Goal: Task Accomplishment & Management: Use online tool/utility

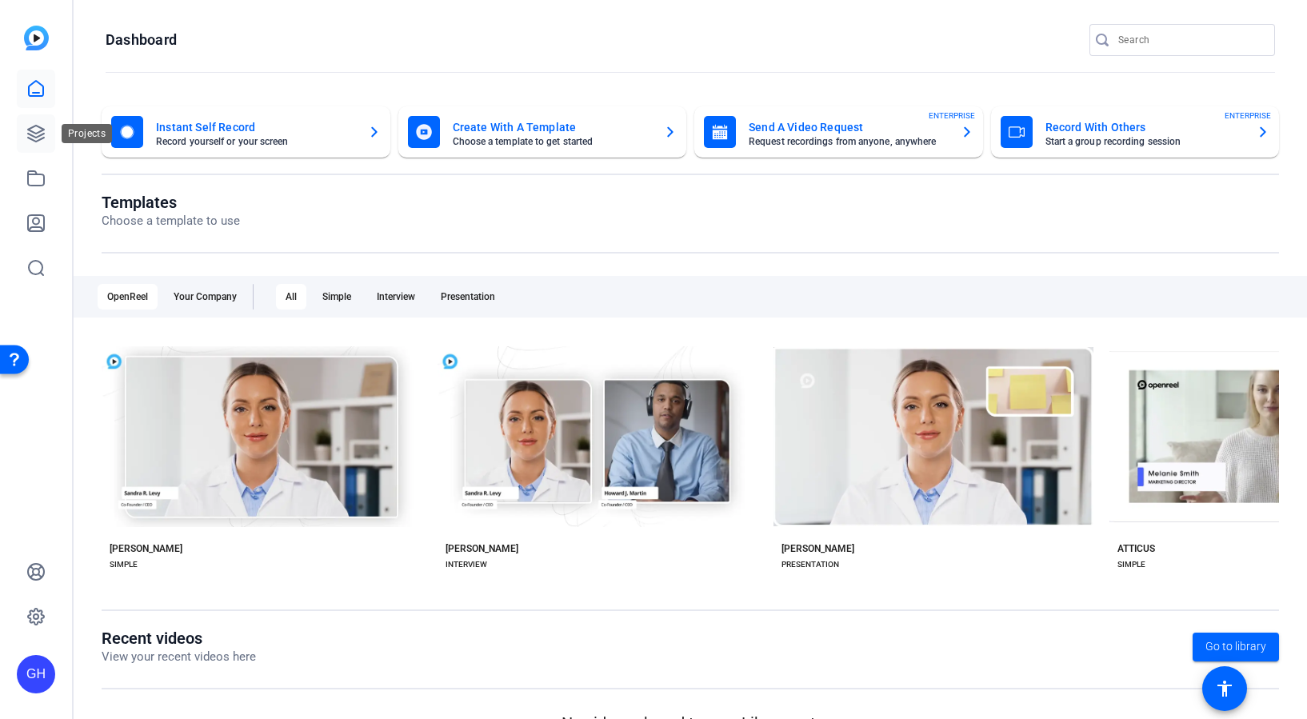
click at [33, 140] on icon at bounding box center [36, 134] width 16 height 16
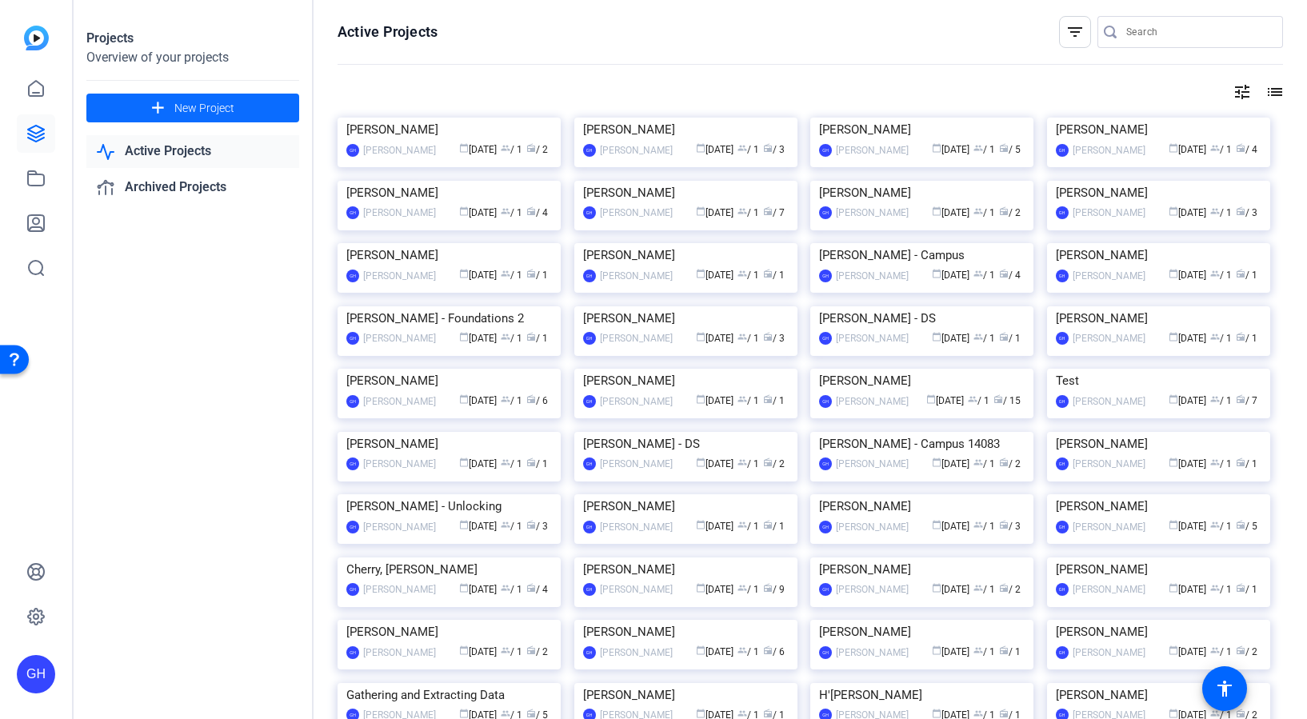
click at [257, 111] on span at bounding box center [192, 108] width 213 height 38
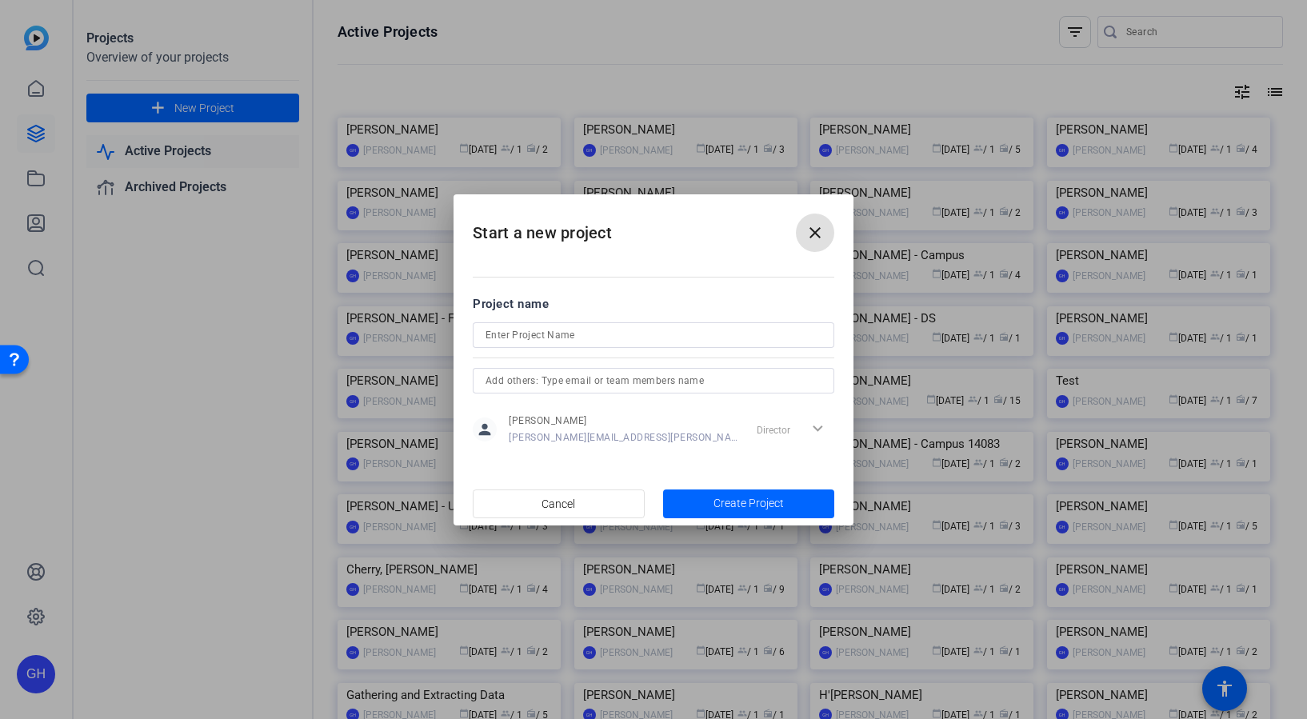
click at [612, 323] on div at bounding box center [653, 335] width 336 height 26
click at [612, 332] on input at bounding box center [653, 334] width 336 height 19
type input "[PERSON_NAME]"
drag, startPoint x: 737, startPoint y: 516, endPoint x: 728, endPoint y: 505, distance: 14.2
click at [736, 516] on span "button" at bounding box center [749, 504] width 172 height 38
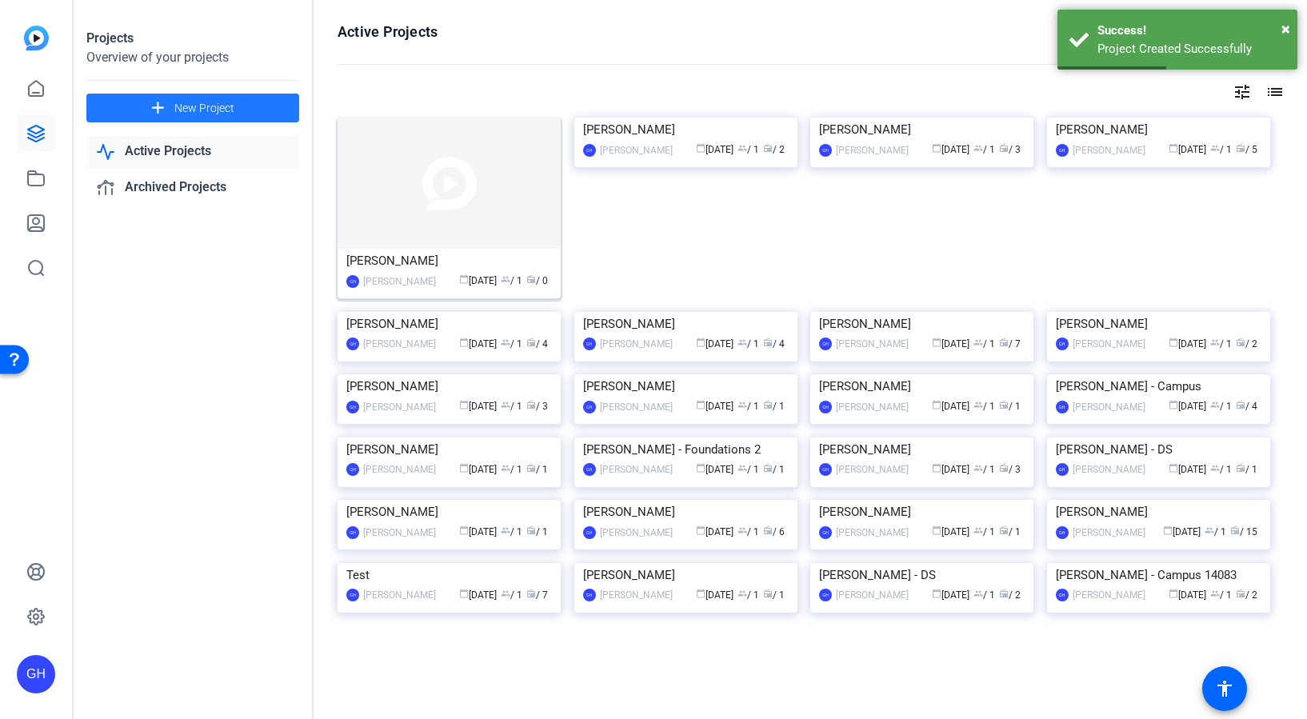
click at [445, 229] on img at bounding box center [448, 183] width 223 height 131
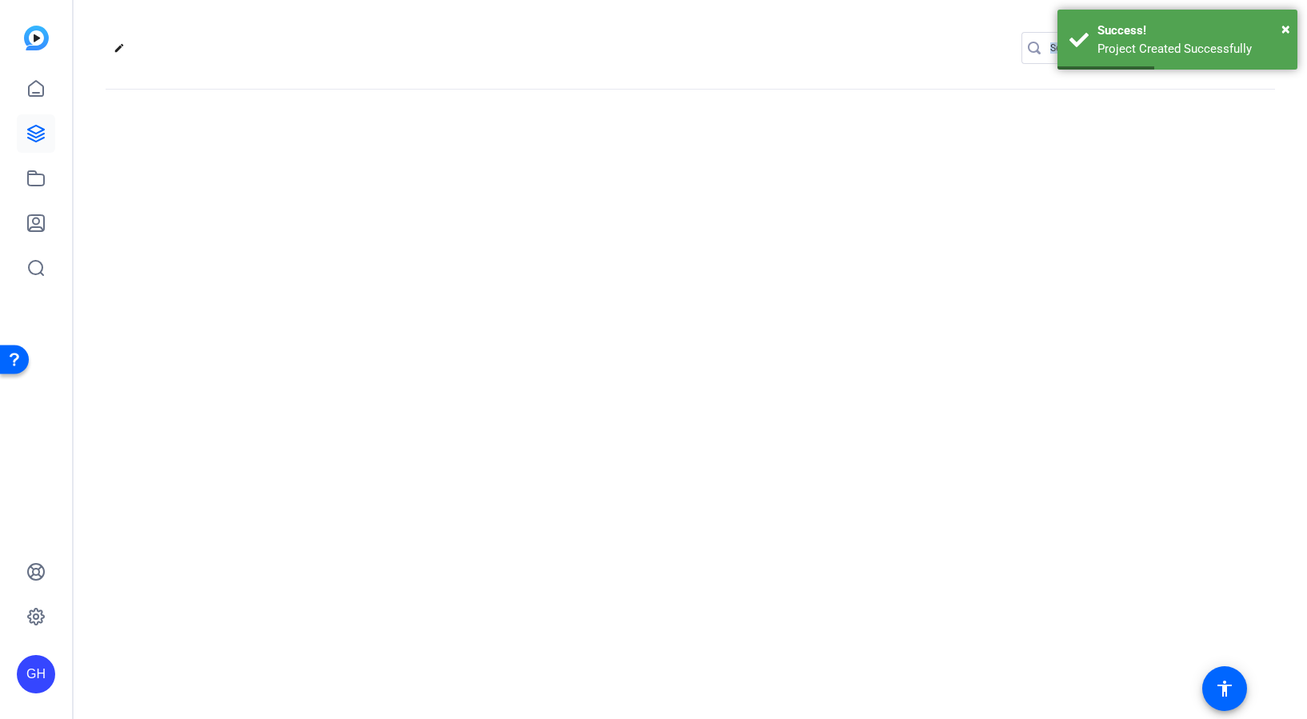
click at [445, 229] on div "edit settings" at bounding box center [690, 359] width 1233 height 719
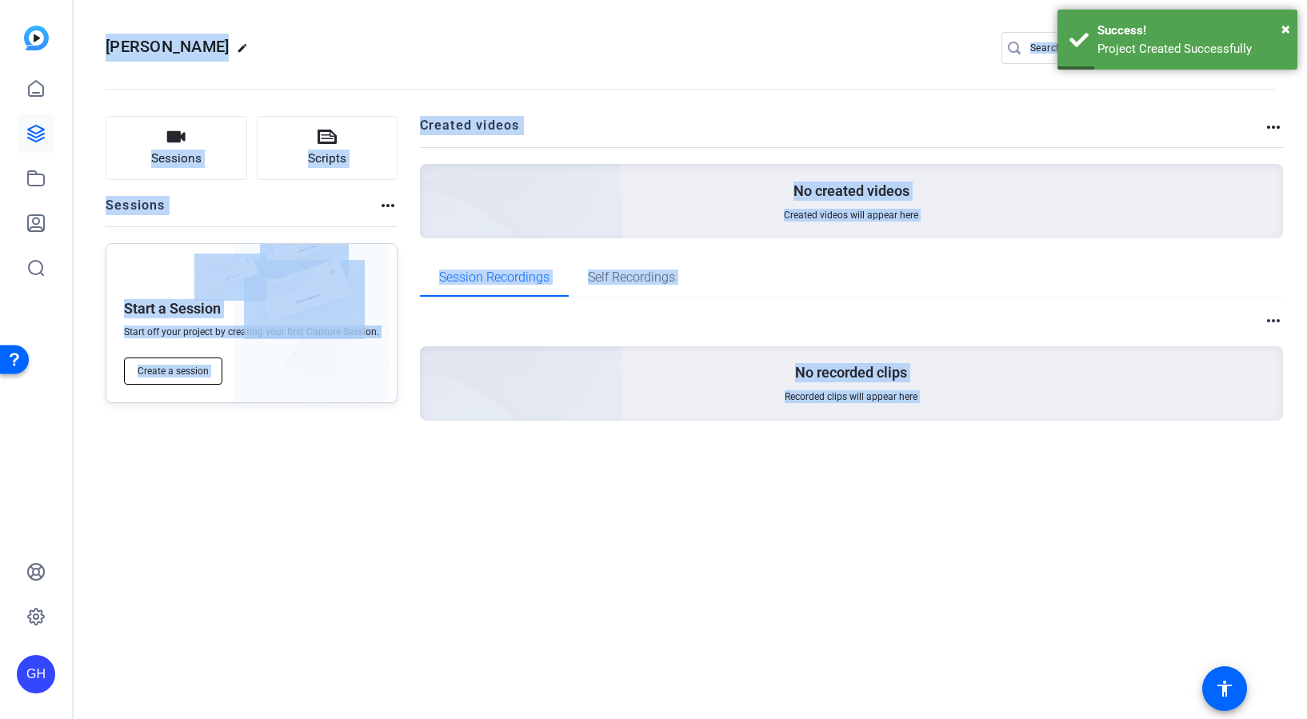
click at [176, 365] on span "Create a session" at bounding box center [173, 371] width 71 height 13
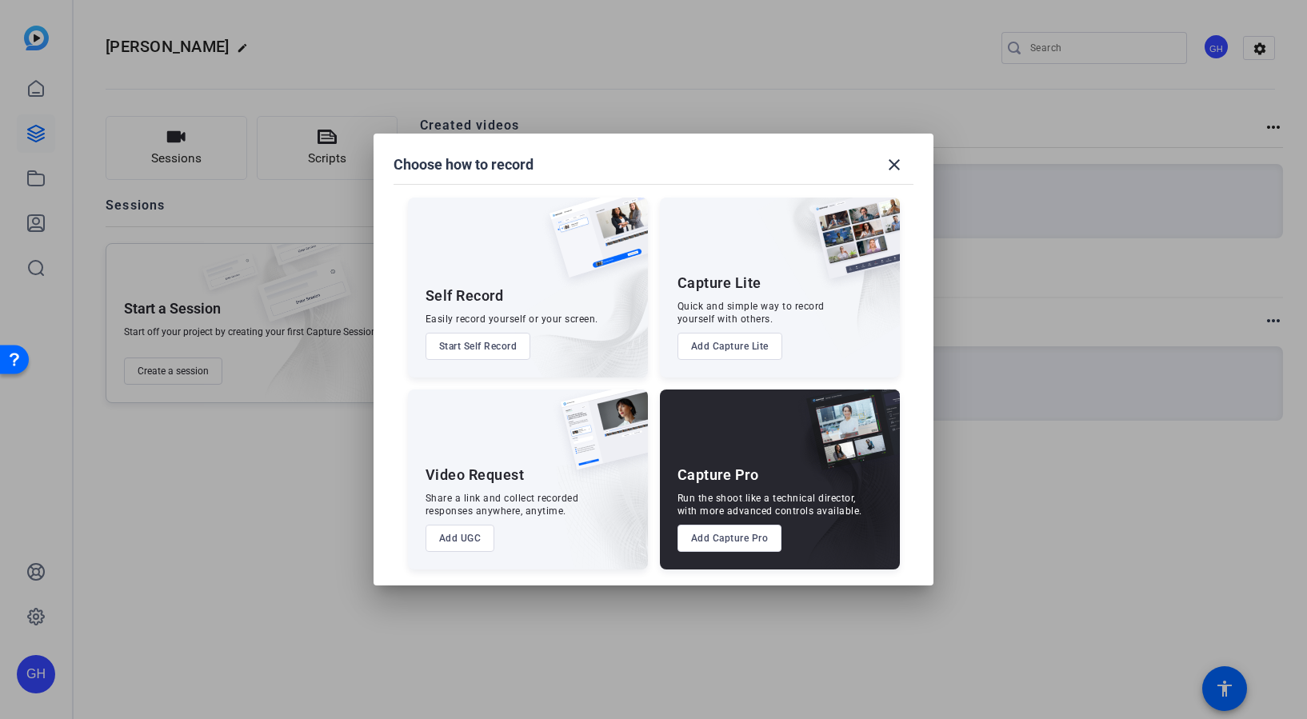
drag, startPoint x: 757, startPoint y: 521, endPoint x: 758, endPoint y: 529, distance: 8.0
click at [757, 522] on div "Capture Pro Run the shoot like a technical director, with more advanced control…" at bounding box center [780, 479] width 240 height 180
click at [757, 535] on button "Add Capture Pro" at bounding box center [729, 538] width 105 height 27
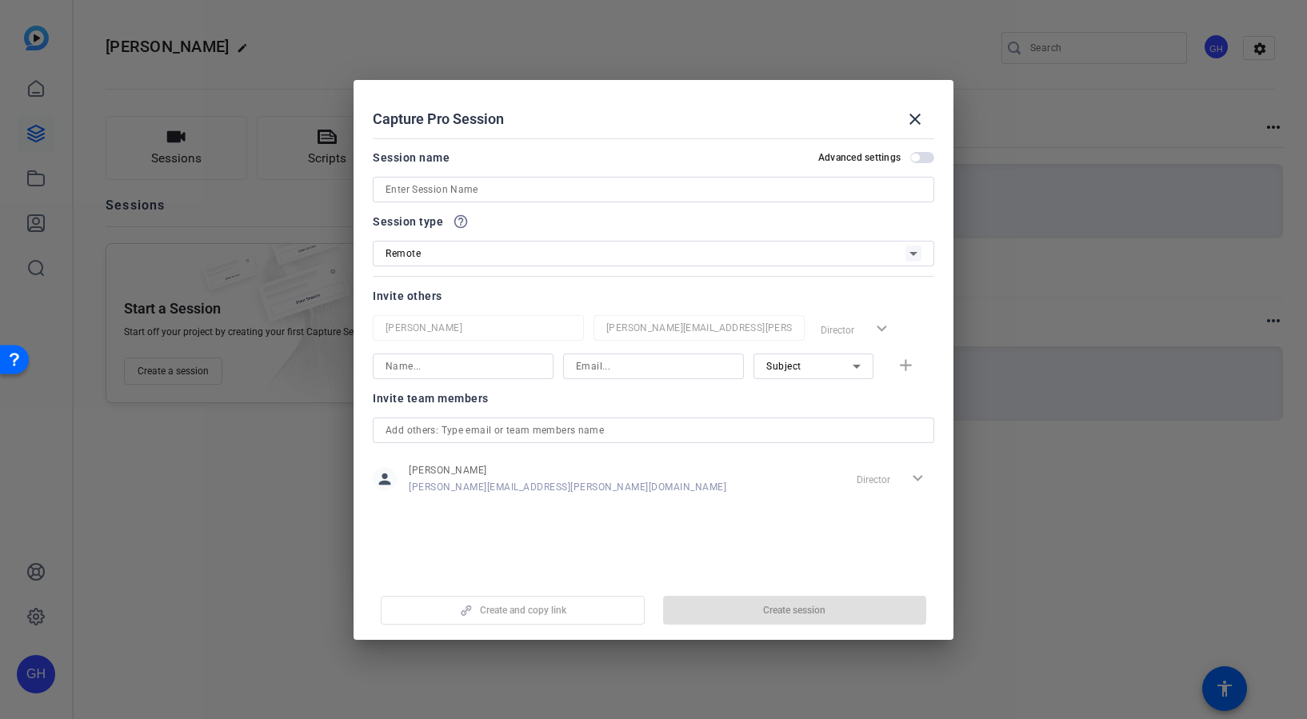
drag, startPoint x: 473, startPoint y: 194, endPoint x: 489, endPoint y: 193, distance: 15.2
click at [473, 194] on input at bounding box center [653, 189] width 536 height 19
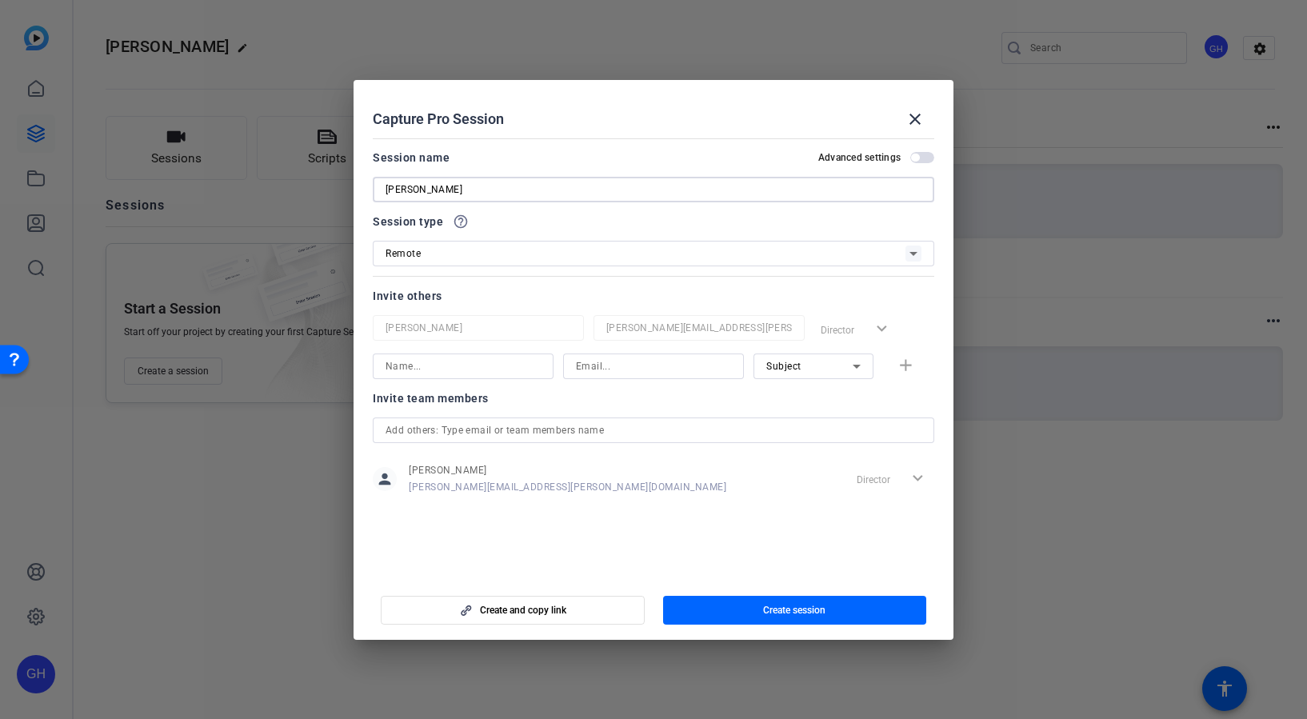
type input "[PERSON_NAME]"
click at [426, 365] on input at bounding box center [462, 366] width 155 height 19
type input "[PERSON_NAME]"
click at [608, 364] on input at bounding box center [653, 366] width 155 height 19
paste input "[PERSON_NAME][EMAIL_ADDRESS][DOMAIN_NAME]"
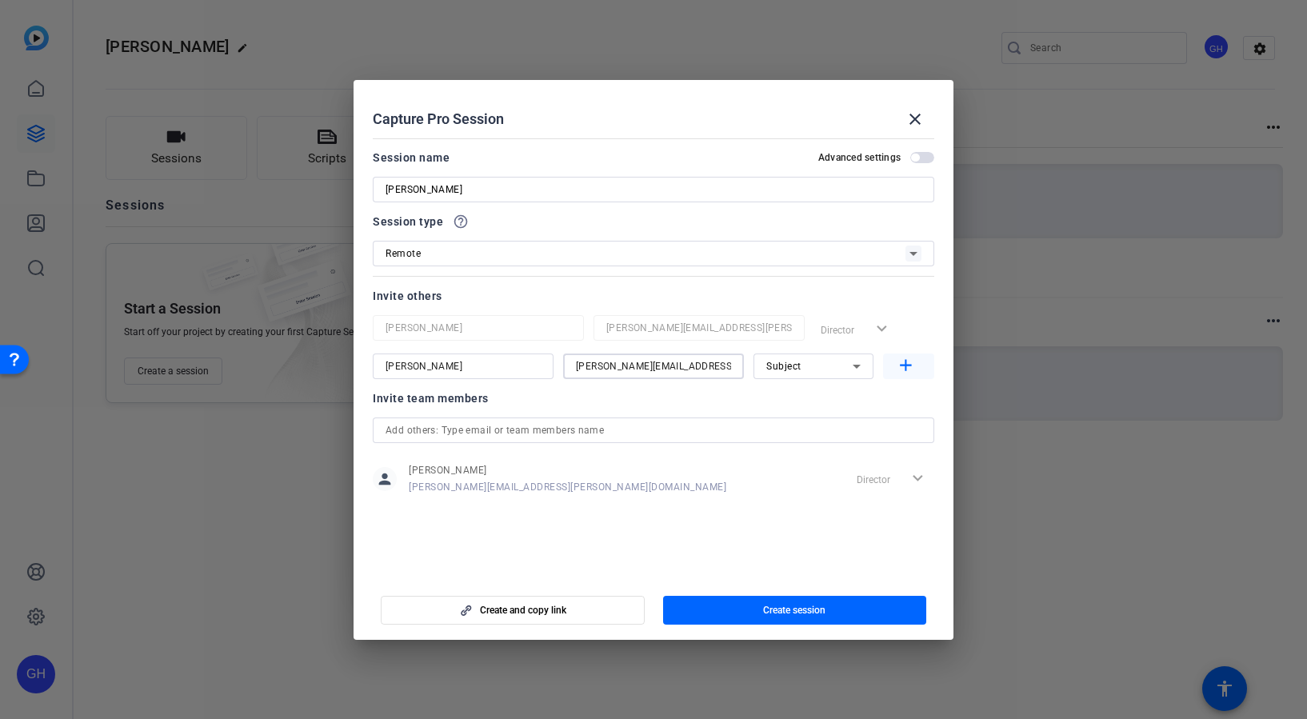
type input "[PERSON_NAME][EMAIL_ADDRESS][DOMAIN_NAME]"
click at [910, 365] on mat-icon "add" at bounding box center [906, 366] width 20 height 20
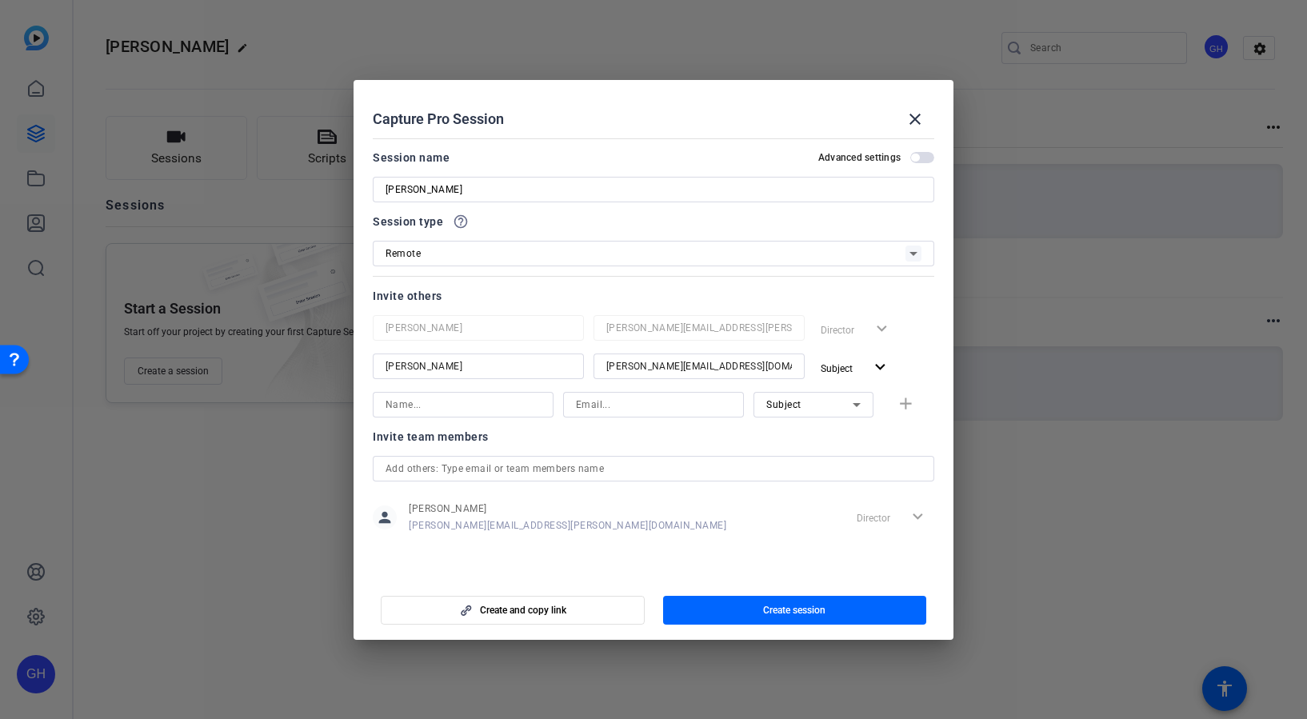
click at [470, 404] on input at bounding box center [462, 404] width 155 height 19
type input "[PERSON_NAME]"
click at [645, 409] on input at bounding box center [653, 404] width 155 height 19
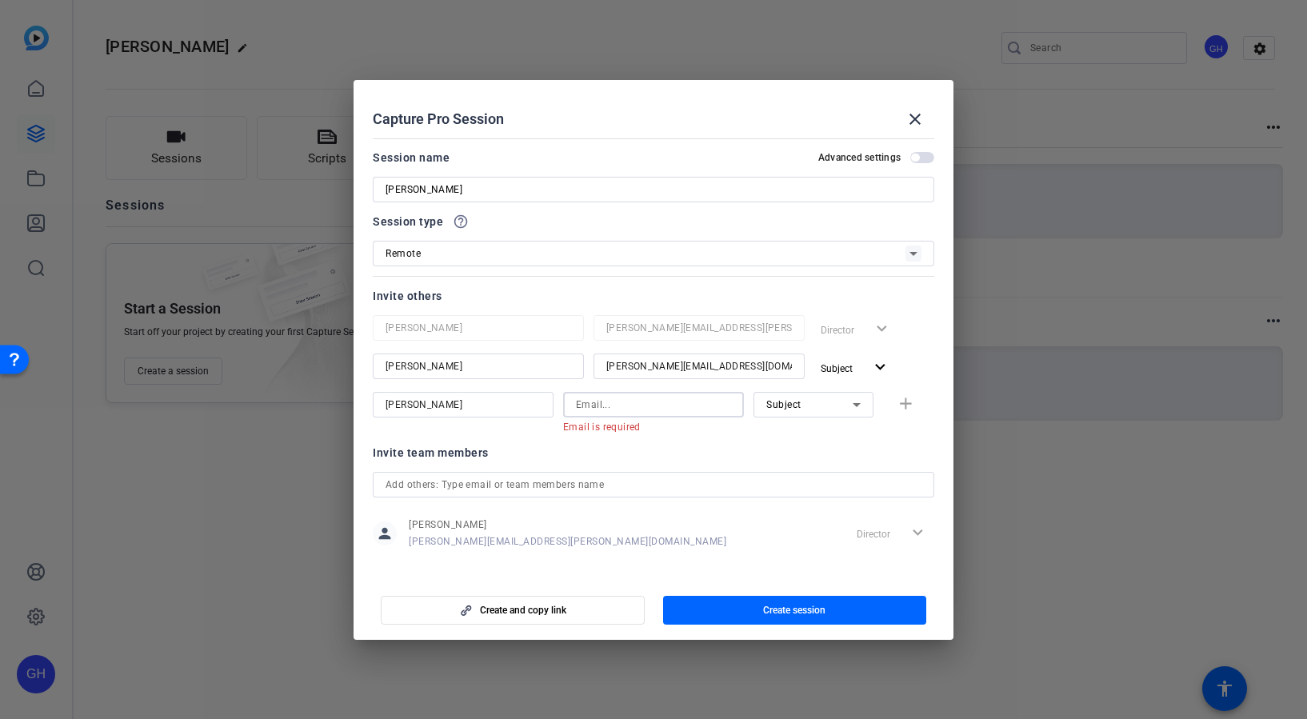
click at [651, 407] on input at bounding box center [653, 404] width 155 height 19
paste input "[PERSON_NAME][EMAIL_ADDRESS][PERSON_NAME][DOMAIN_NAME]"
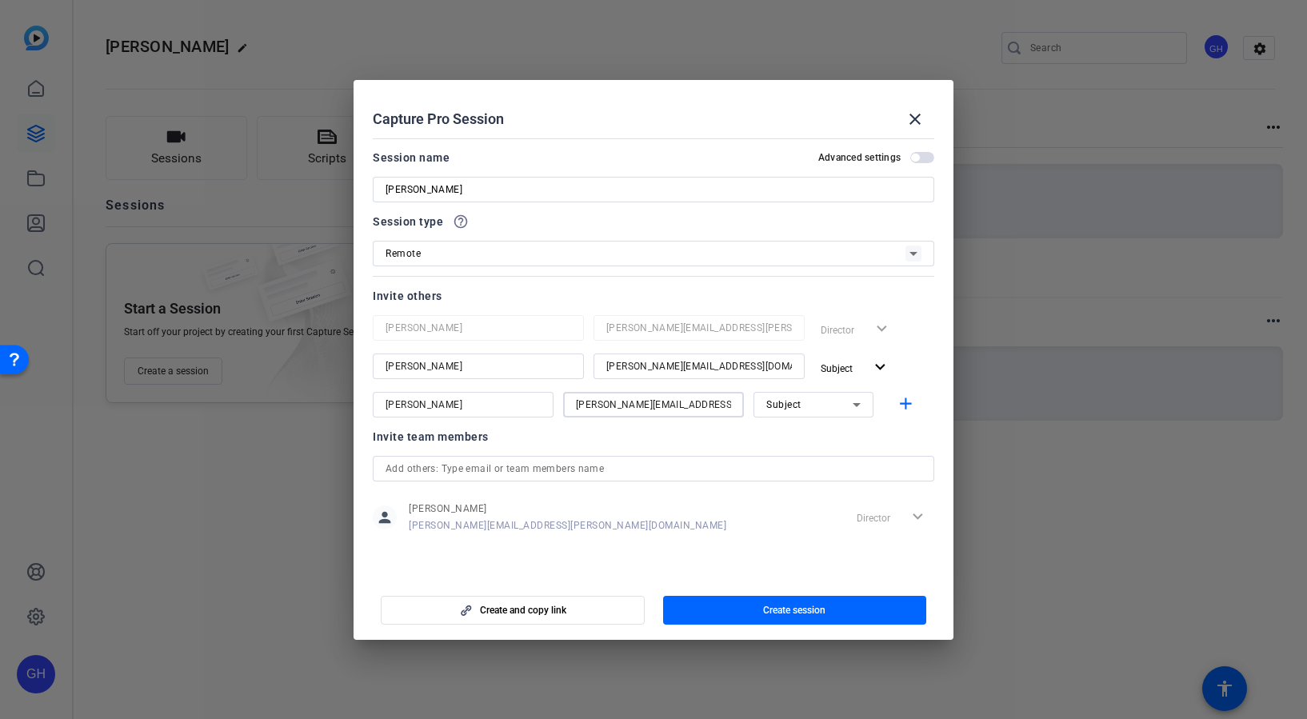
type input "[PERSON_NAME][EMAIL_ADDRESS][PERSON_NAME][DOMAIN_NAME]"
click at [794, 406] on span "Subject" at bounding box center [783, 404] width 35 height 11
click at [795, 437] on span "Collaborator" at bounding box center [795, 436] width 58 height 19
click at [792, 608] on span "Create session" at bounding box center [794, 610] width 62 height 13
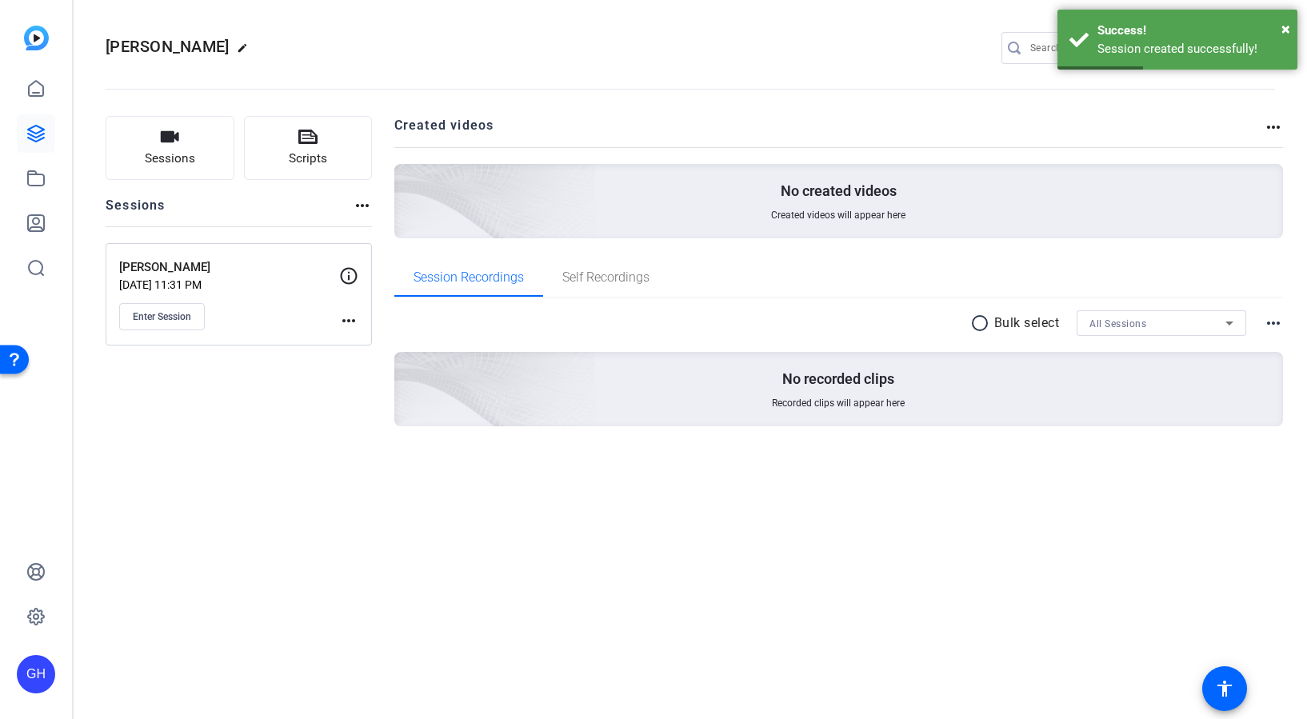
click at [349, 271] on icon at bounding box center [348, 275] width 19 height 19
click at [179, 303] on button "Enter Session" at bounding box center [162, 316] width 86 height 27
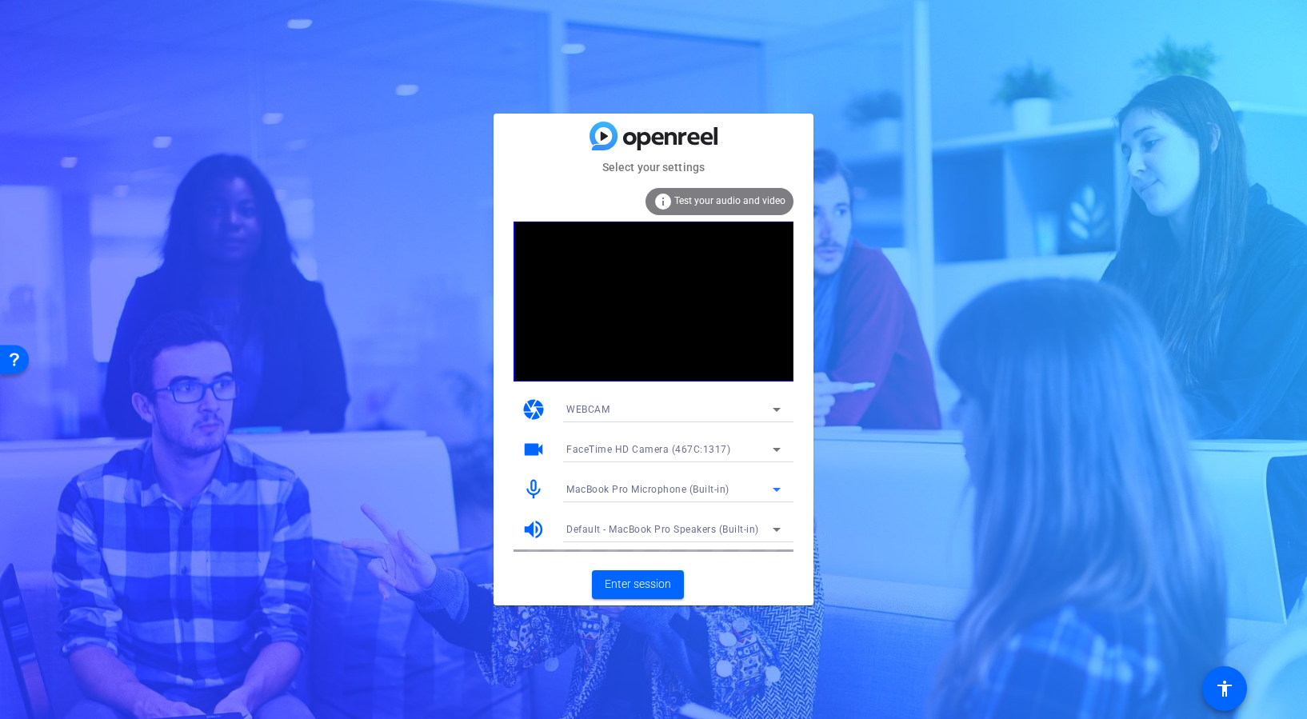
click at [642, 487] on span "MacBook Pro Microphone (Built-in)" at bounding box center [647, 489] width 163 height 11
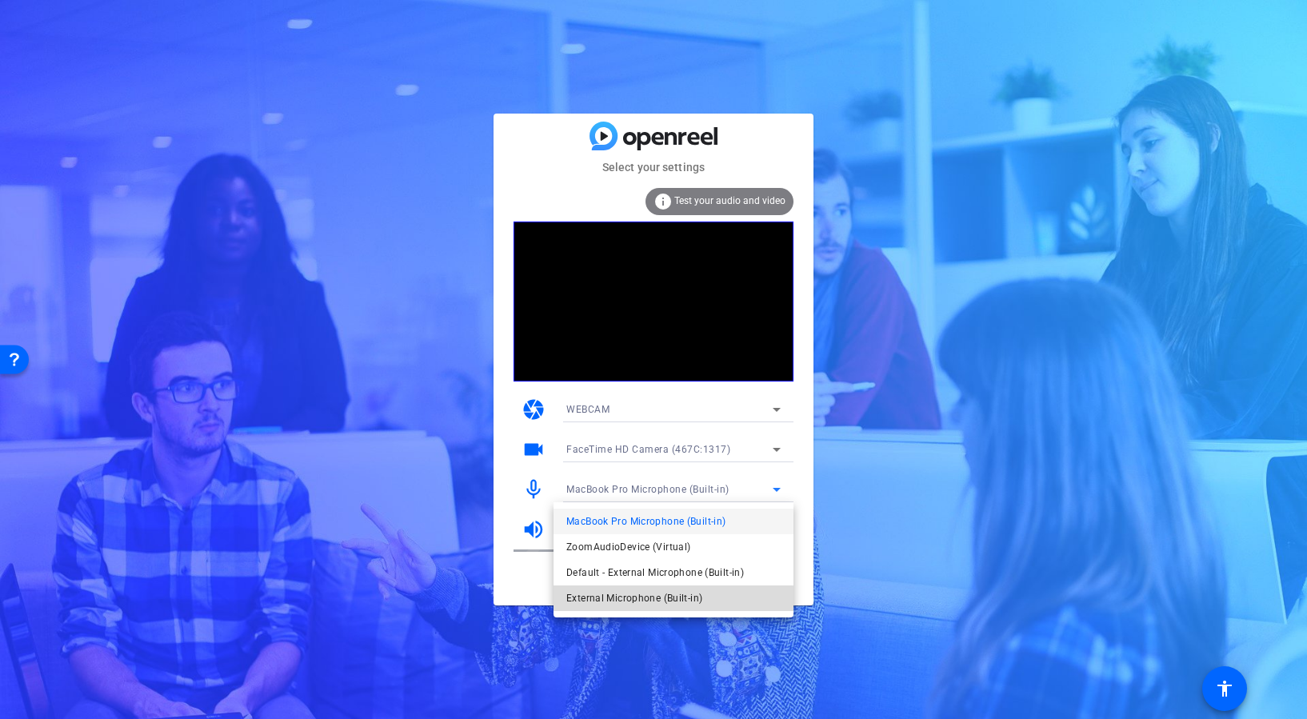
click at [650, 601] on span "External Microphone (Built-in)" at bounding box center [634, 598] width 136 height 19
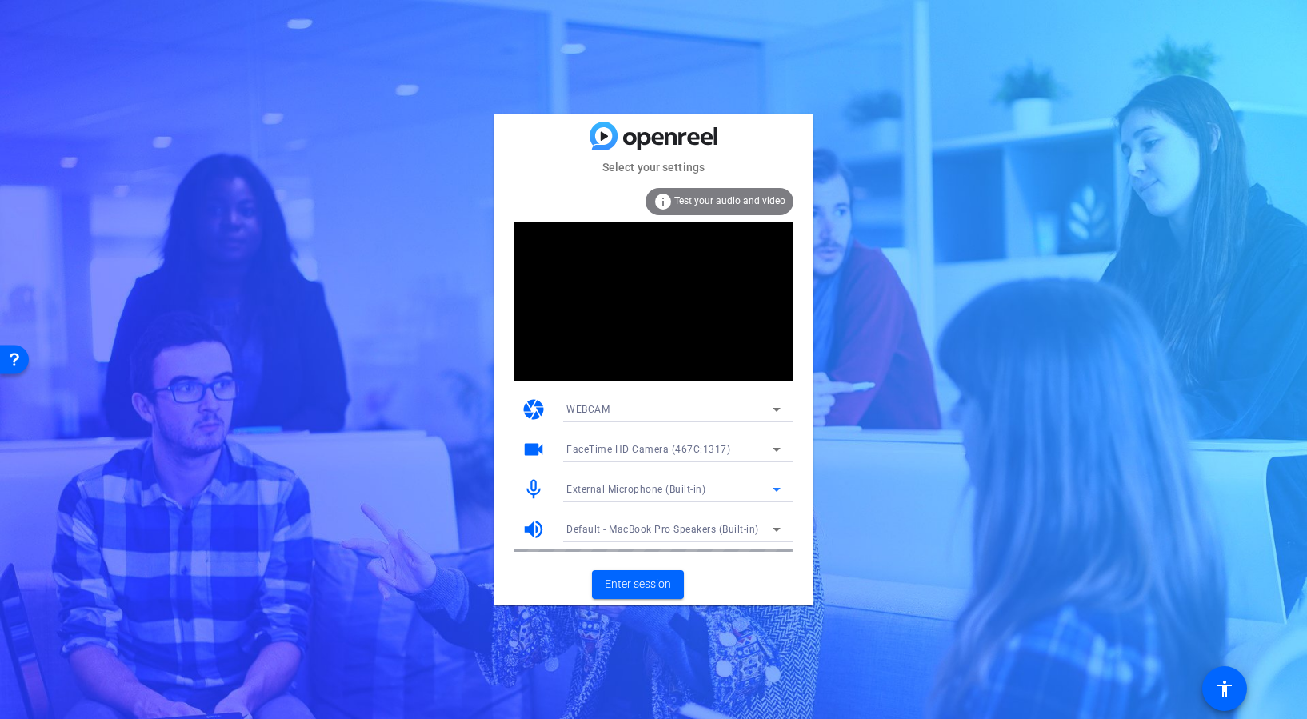
click at [662, 533] on span "Default - MacBook Pro Speakers (Built-in)" at bounding box center [662, 529] width 193 height 11
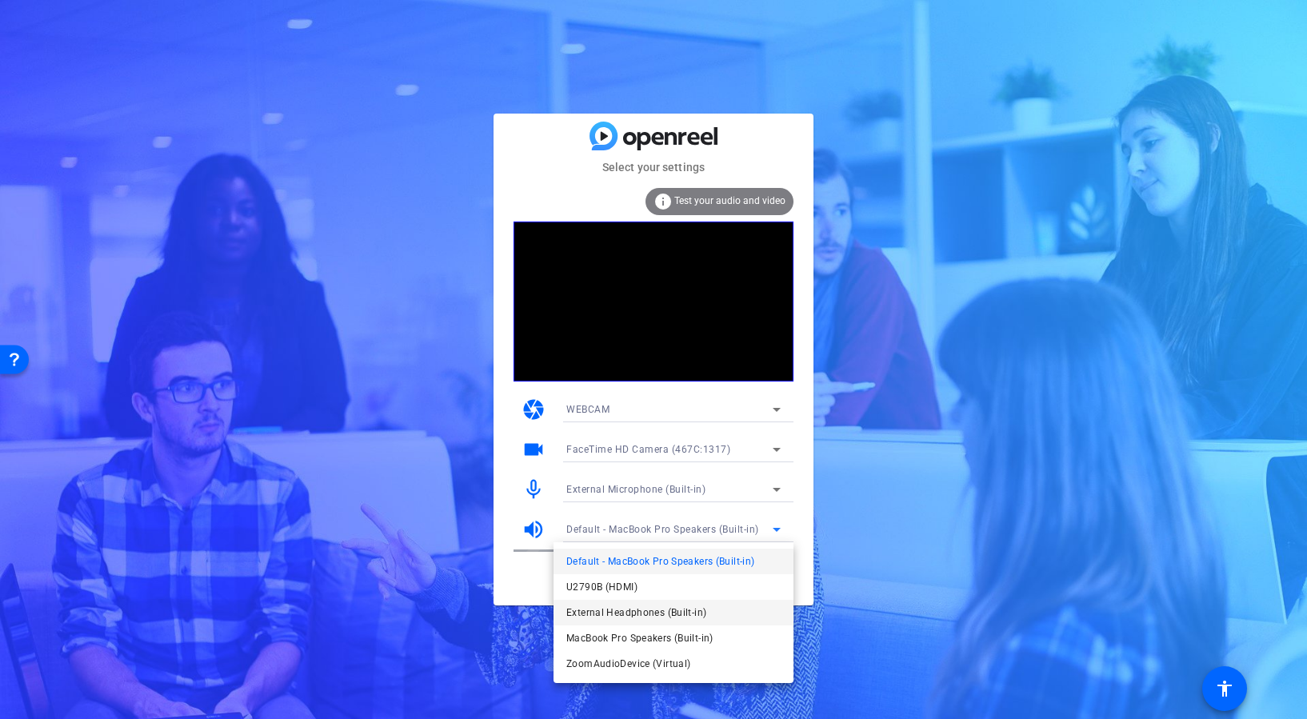
click at [630, 611] on span "External Headphones (Built-in)" at bounding box center [636, 612] width 140 height 19
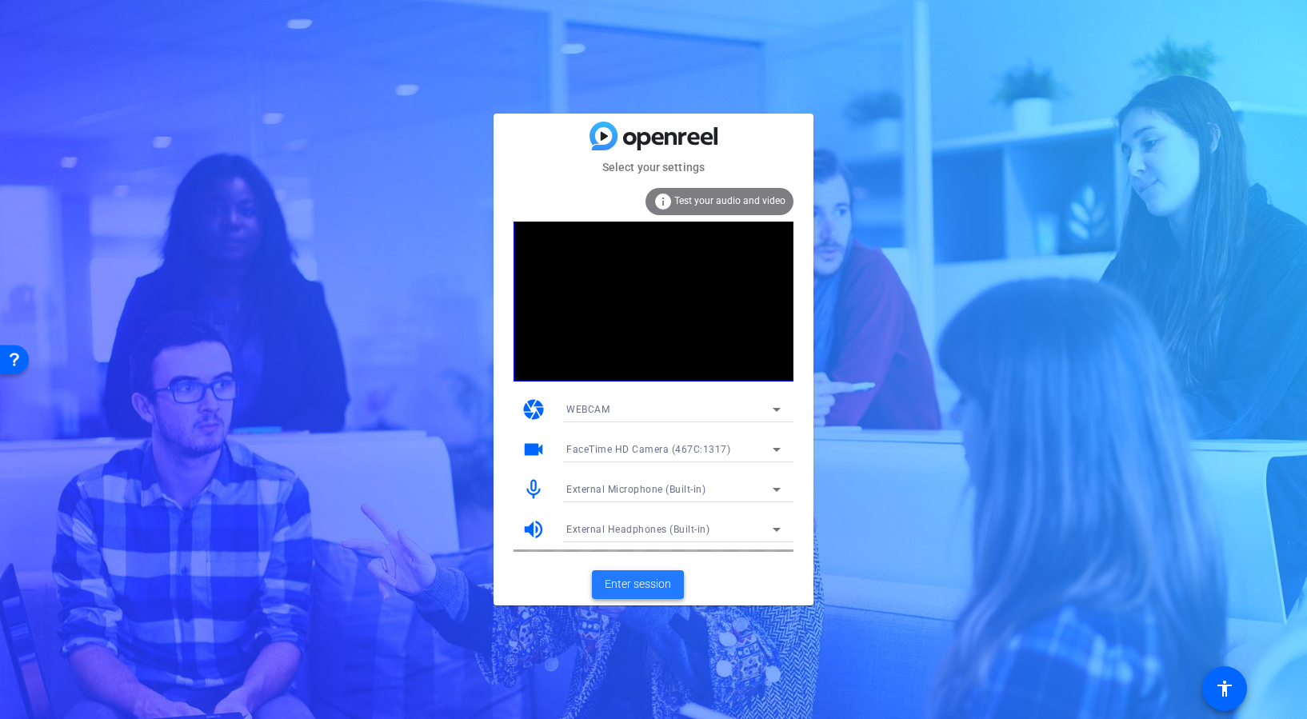
click at [649, 581] on span "Enter session" at bounding box center [638, 584] width 66 height 17
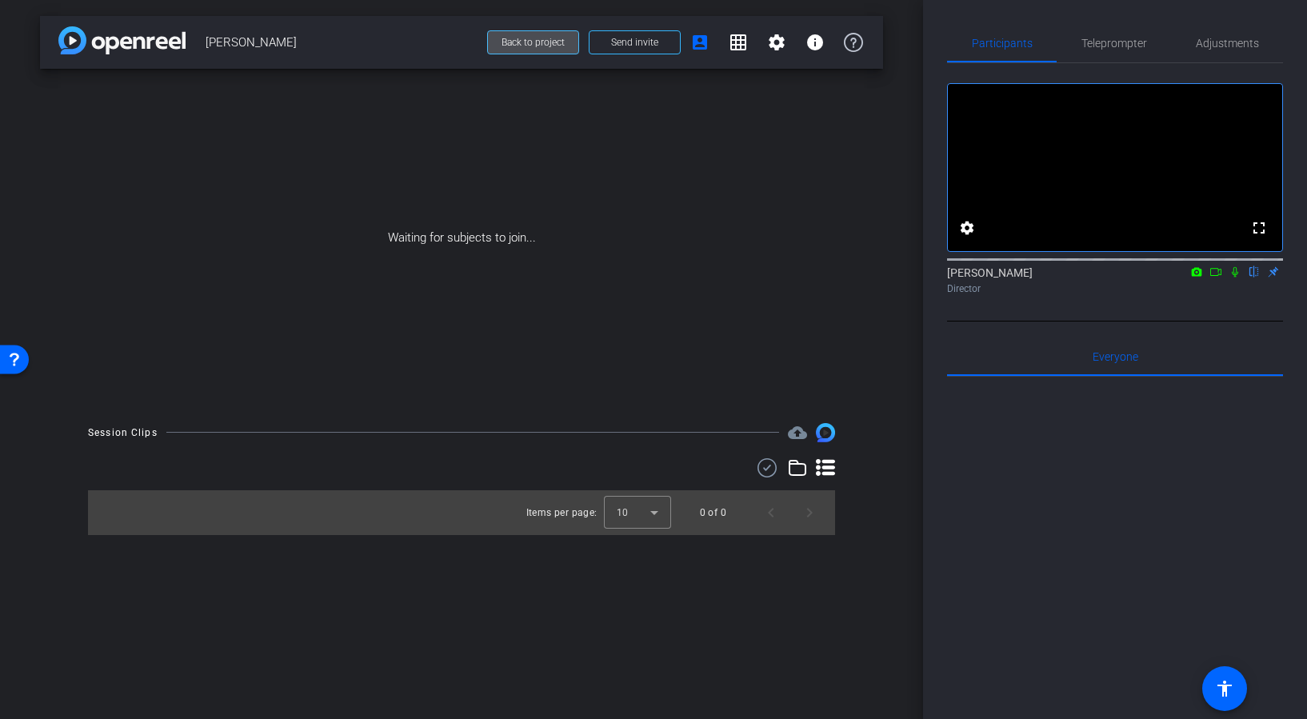
click at [533, 43] on span "Back to project" at bounding box center [532, 42] width 63 height 11
click at [617, 46] on span "Send invite" at bounding box center [634, 42] width 47 height 13
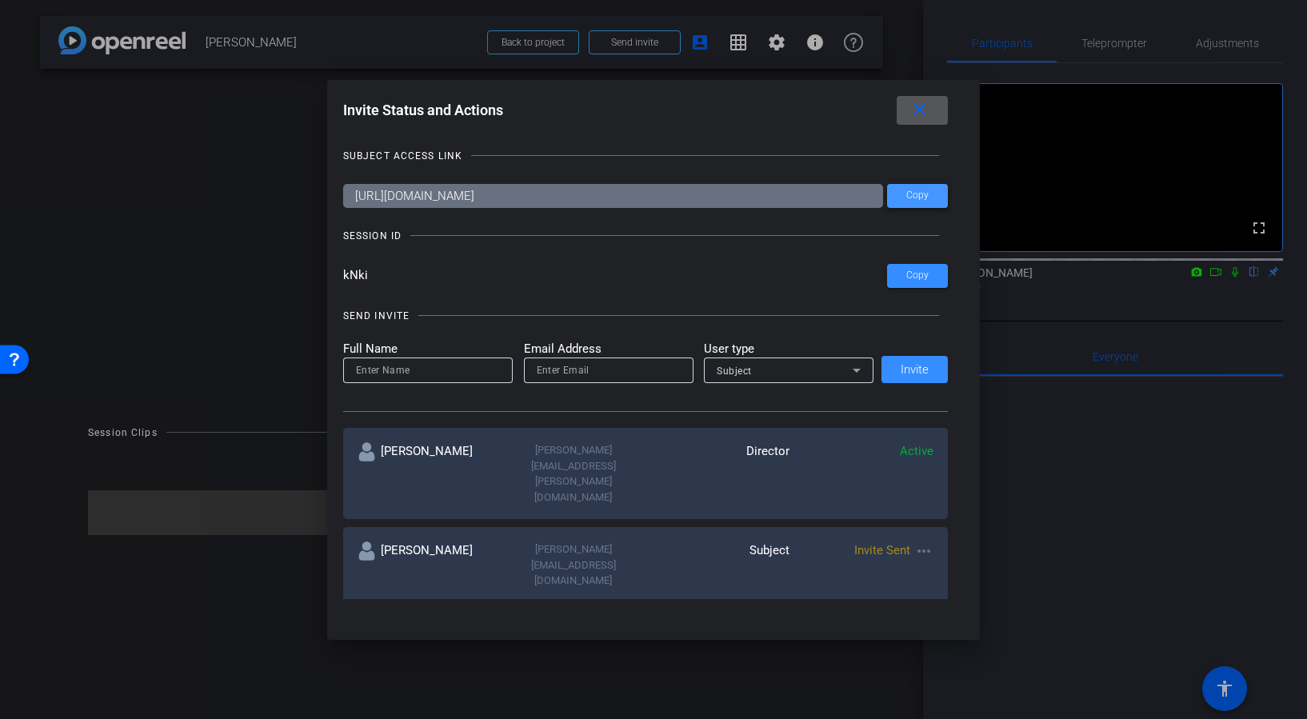
click at [934, 190] on span at bounding box center [917, 196] width 61 height 38
click at [929, 200] on span at bounding box center [917, 196] width 61 height 38
click at [912, 281] on span at bounding box center [917, 276] width 61 height 38
